Goal: Check status: Check status

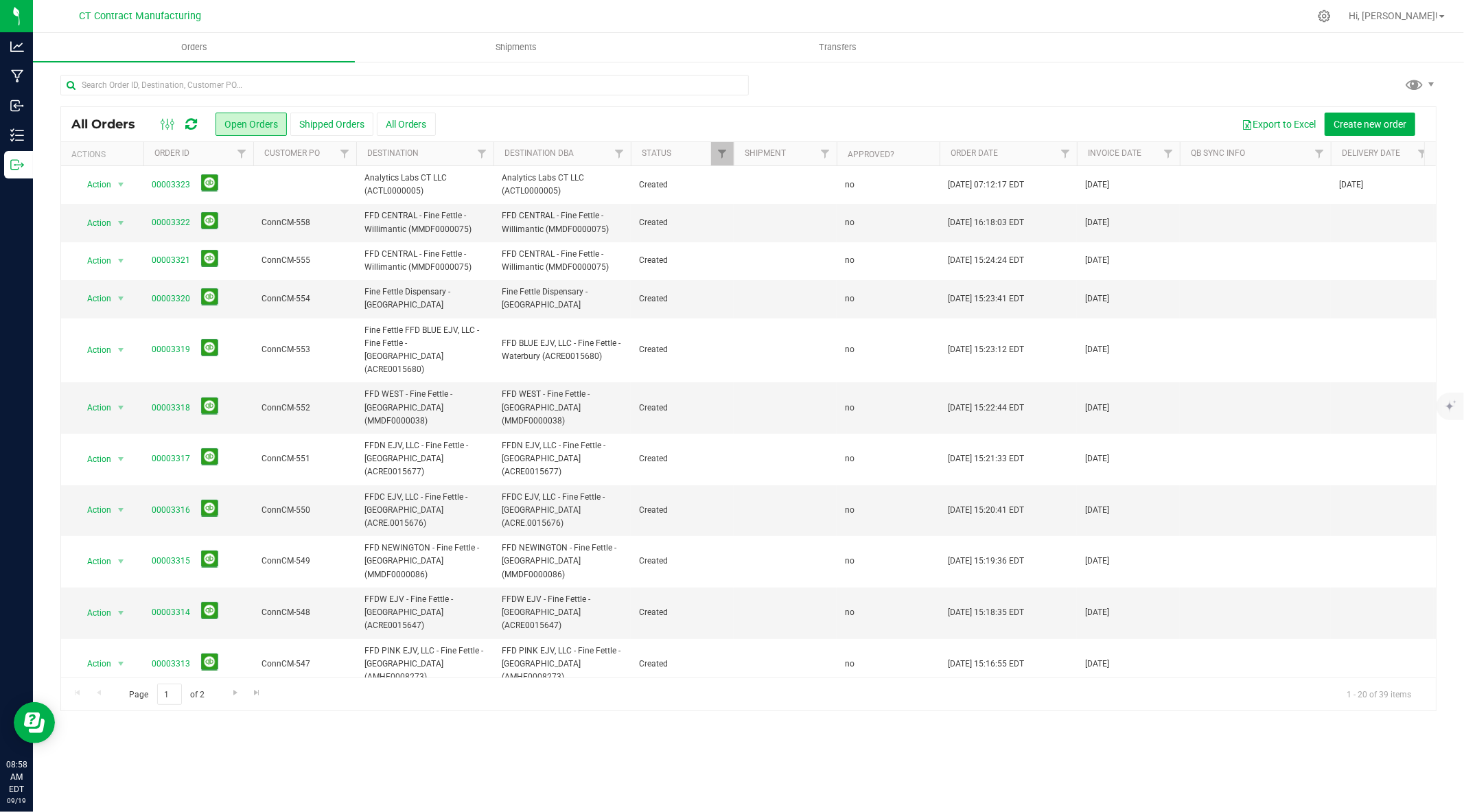
click at [194, 119] on icon at bounding box center [191, 124] width 11 height 14
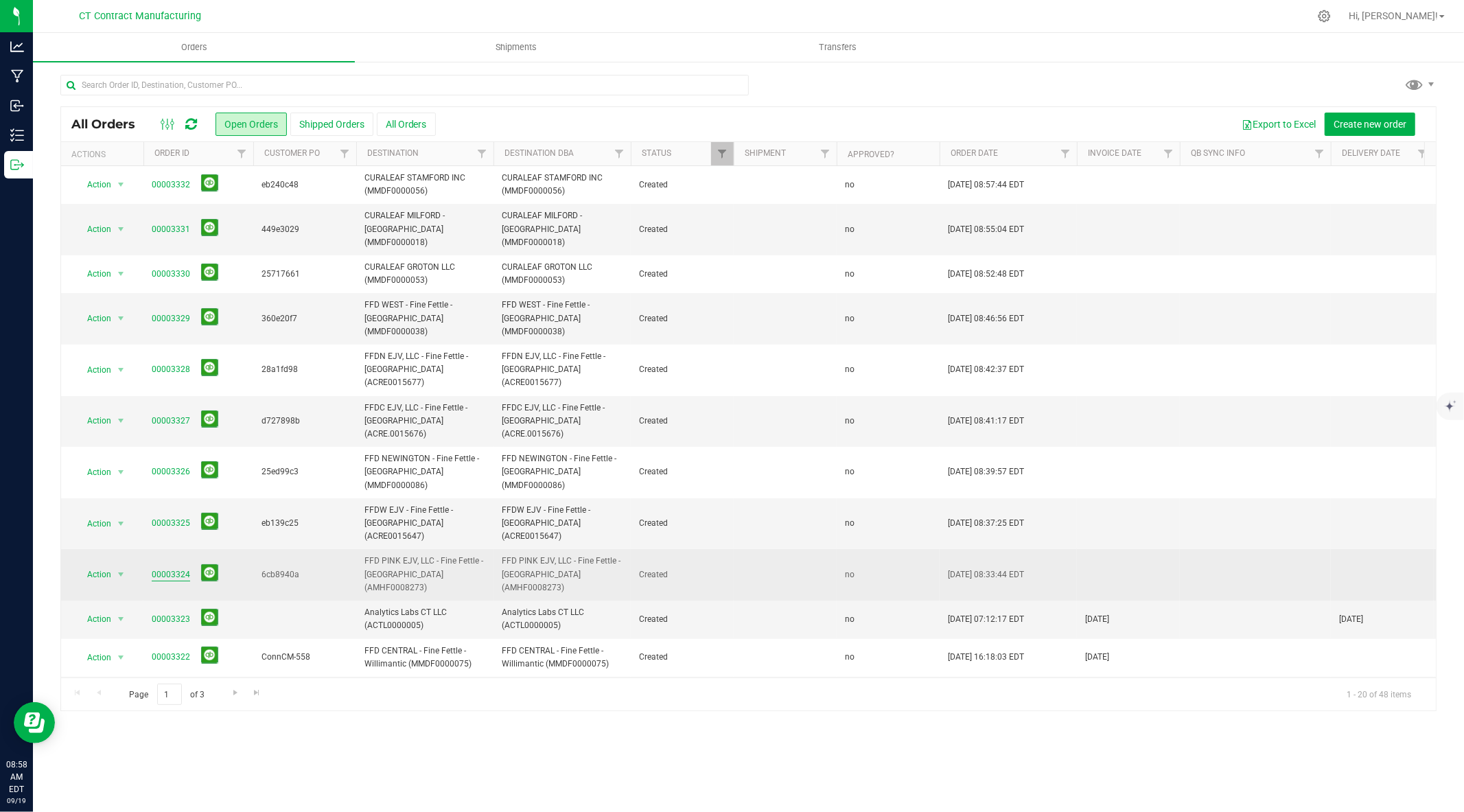
click at [177, 568] on link "00003324" at bounding box center [171, 574] width 39 height 13
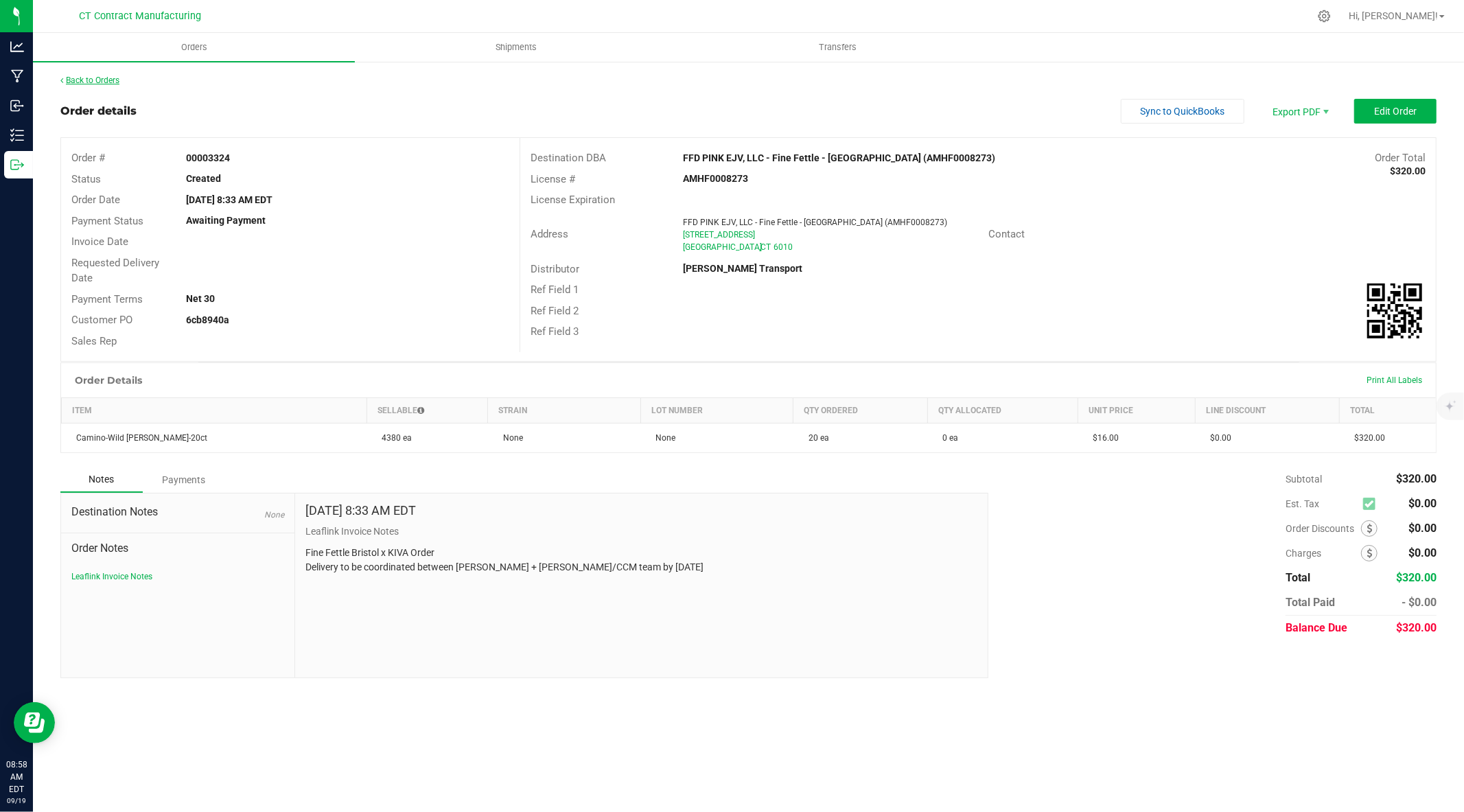
click at [106, 77] on link "Back to Orders" at bounding box center [89, 81] width 59 height 10
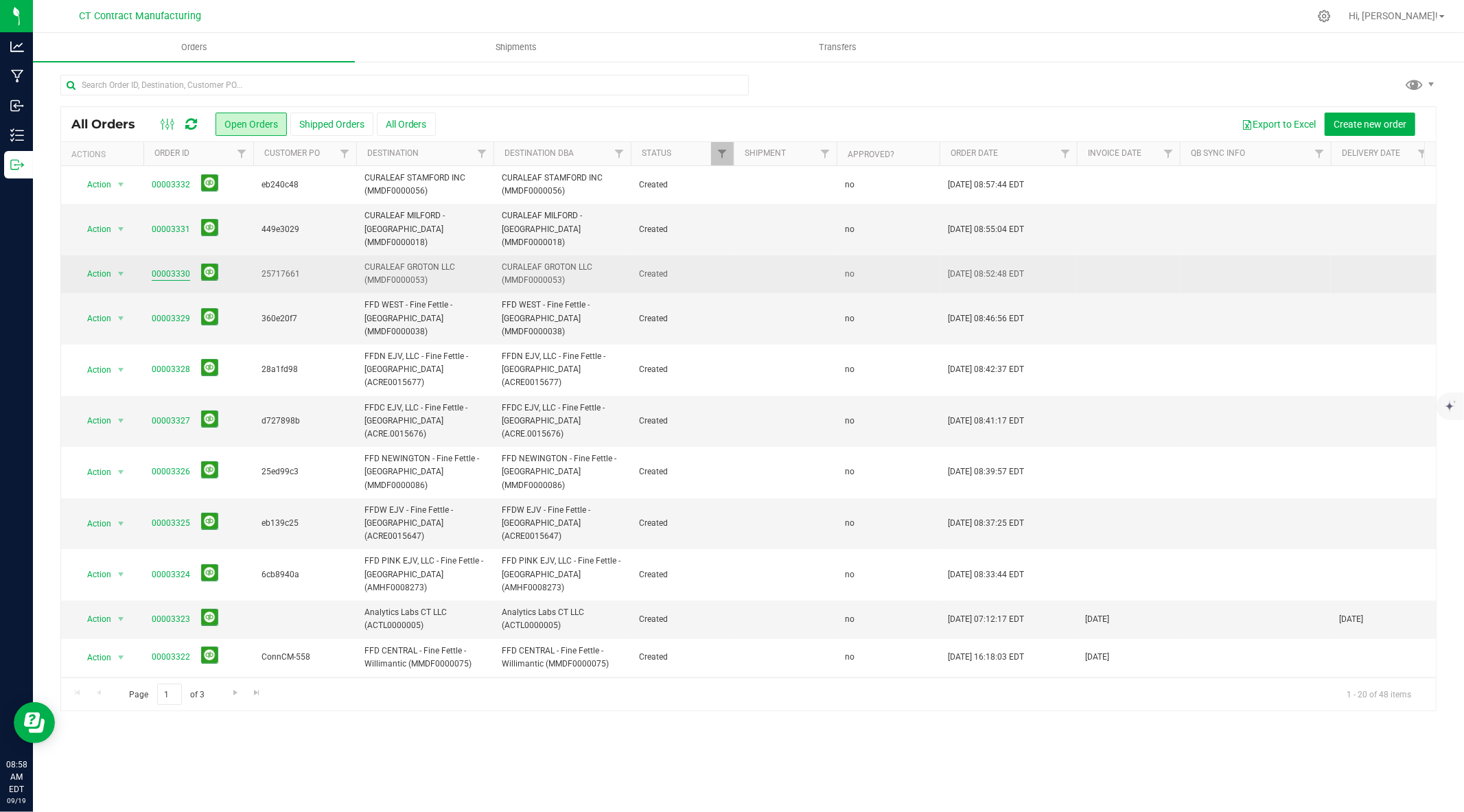
click at [180, 267] on link "00003330" at bounding box center [171, 274] width 39 height 13
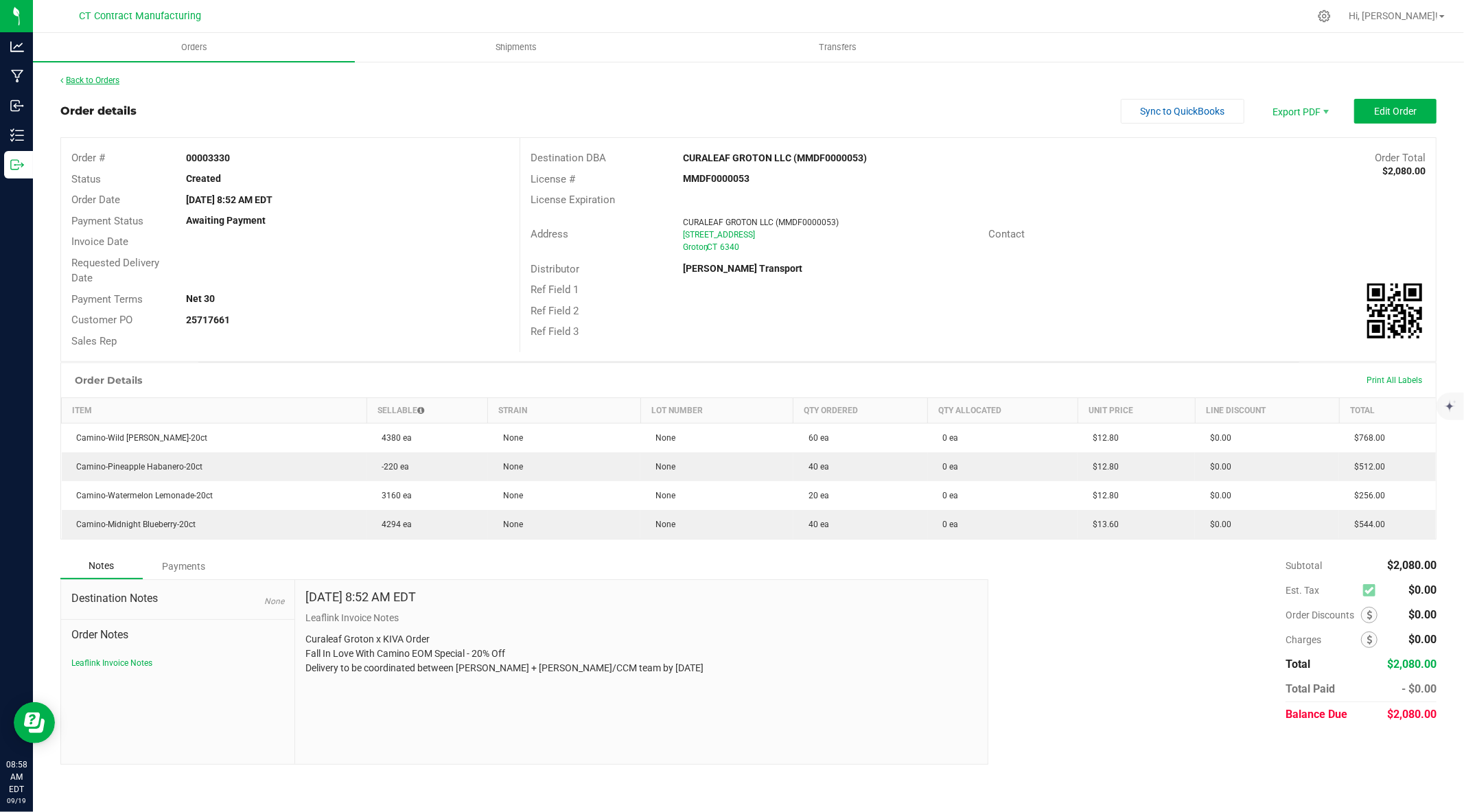
click at [85, 82] on link "Back to Orders" at bounding box center [89, 81] width 59 height 10
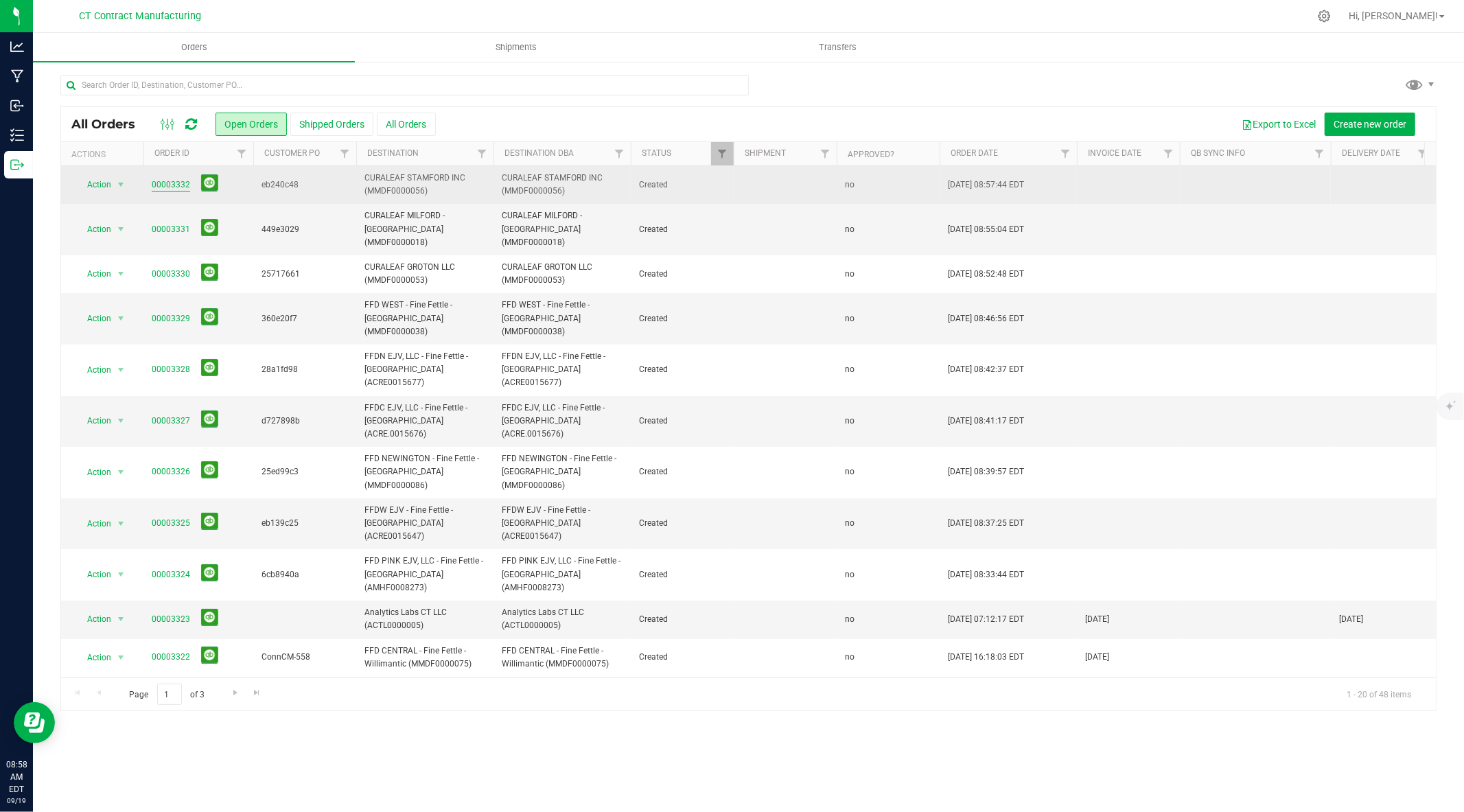
click at [172, 187] on link "00003332" at bounding box center [171, 185] width 39 height 13
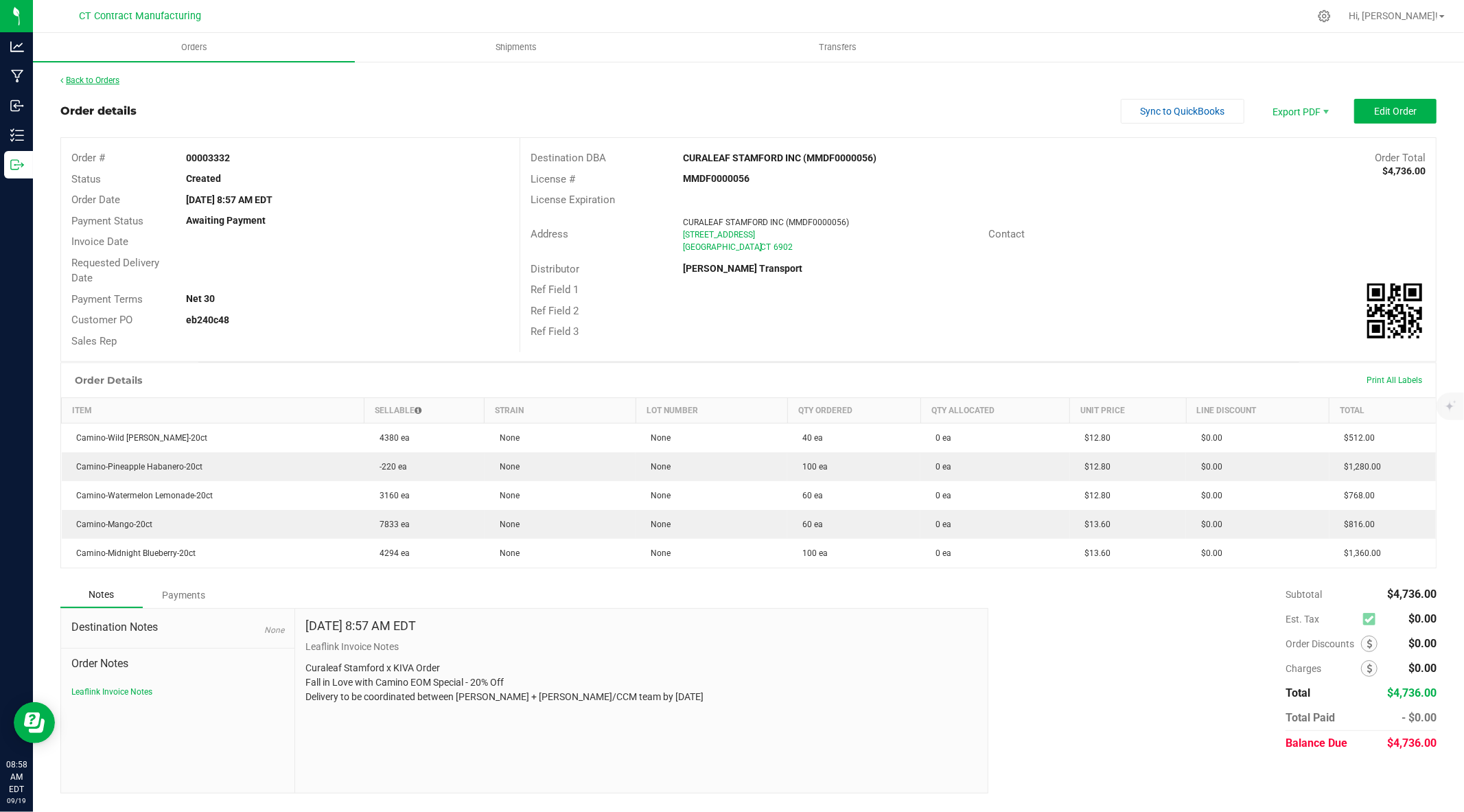
click at [95, 80] on link "Back to Orders" at bounding box center [89, 81] width 59 height 10
